Goal: Task Accomplishment & Management: Manage account settings

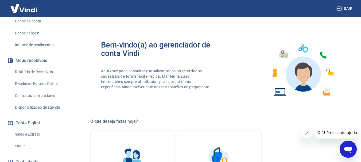
scroll to position [117, 0]
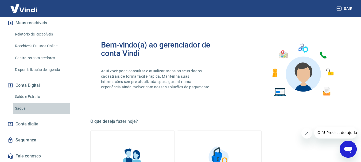
click at [34, 109] on link "Saque" at bounding box center [43, 108] width 61 height 11
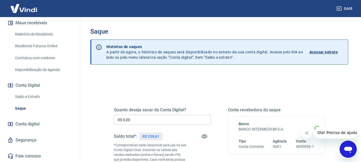
click at [306, 133] on icon "Fechar mensagem da empresa" at bounding box center [306, 133] width 4 height 4
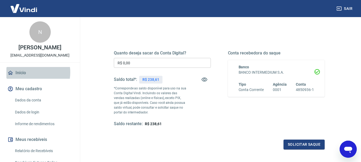
click at [26, 72] on link "Início" at bounding box center [39, 73] width 67 height 12
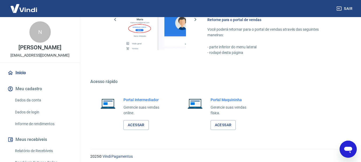
scroll to position [276, 0]
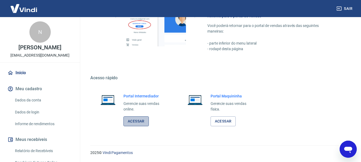
click at [141, 121] on link "Acessar" at bounding box center [135, 121] width 25 height 10
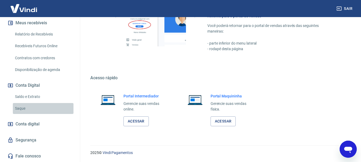
click at [44, 106] on link "Saque" at bounding box center [43, 108] width 61 height 11
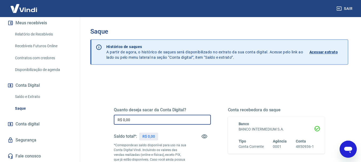
click at [135, 123] on input "R$ 0,00" at bounding box center [162, 120] width 97 height 10
type input "R$ 238,61"
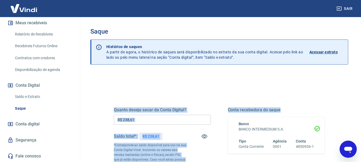
drag, startPoint x: 360, startPoint y: 40, endPoint x: 344, endPoint y: 70, distance: 34.6
click at [344, 70] on div "Saque Histórico de saques A partir de agora, o histórico de saques será disponi…" at bounding box center [218, 123] width 283 height 213
click at [344, 70] on div "Saque Histórico de saques A partir de agora, o histórico de saques será disponi…" at bounding box center [219, 126] width 258 height 196
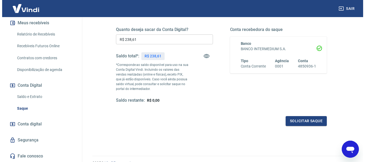
scroll to position [86, 0]
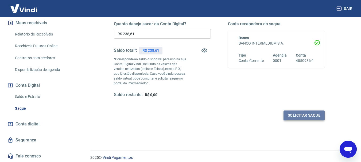
click at [305, 117] on button "Solicitar saque" at bounding box center [303, 116] width 41 height 10
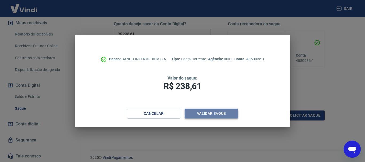
click at [208, 116] on button "Validar saque" at bounding box center [211, 114] width 53 height 10
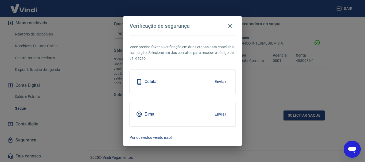
click at [220, 112] on button "Enviar" at bounding box center [220, 114] width 17 height 11
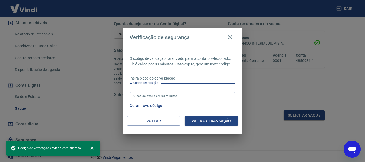
click at [179, 89] on input "Código de validação" at bounding box center [183, 88] width 106 height 10
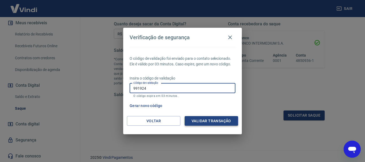
type input "991924"
click at [206, 122] on button "Validar transação" at bounding box center [211, 121] width 53 height 10
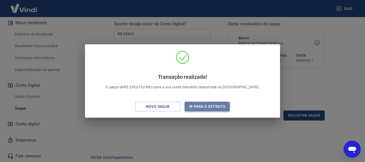
click at [215, 105] on button "Ir para o extrato" at bounding box center [207, 107] width 45 height 10
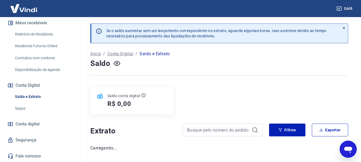
click at [347, 28] on div at bounding box center [344, 33] width 8 height 19
click at [344, 28] on icon at bounding box center [344, 28] width 2 height 2
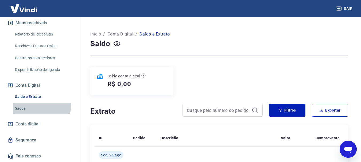
click at [41, 104] on link "Saque" at bounding box center [43, 108] width 61 height 11
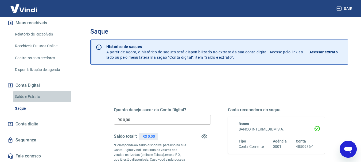
click at [42, 97] on link "Saldo e Extrato" at bounding box center [43, 96] width 61 height 11
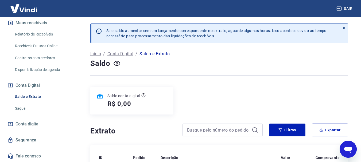
scroll to position [99, 0]
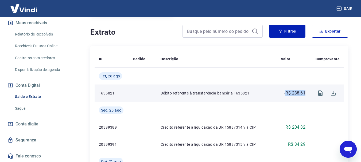
drag, startPoint x: 286, startPoint y: 94, endPoint x: 309, endPoint y: 93, distance: 23.3
click at [309, 93] on td "-R$ 238,61" at bounding box center [292, 93] width 33 height 17
copy p "R$ 238,61"
